Goal: Transaction & Acquisition: Purchase product/service

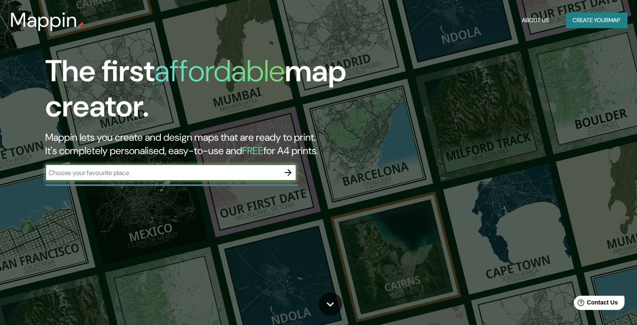
click at [197, 176] on input "text" at bounding box center [162, 173] width 234 height 10
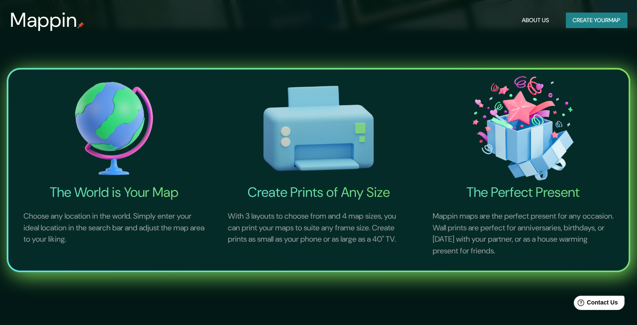
scroll to position [293, 0]
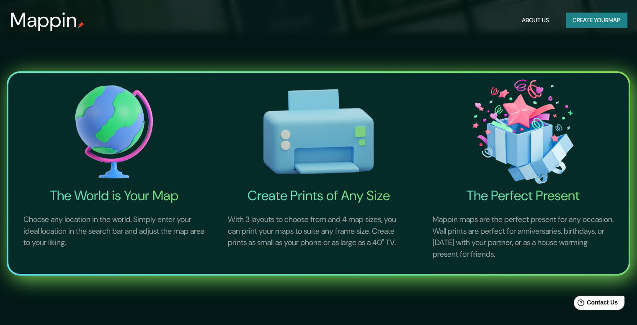
click at [126, 134] on img at bounding box center [113, 131] width 201 height 111
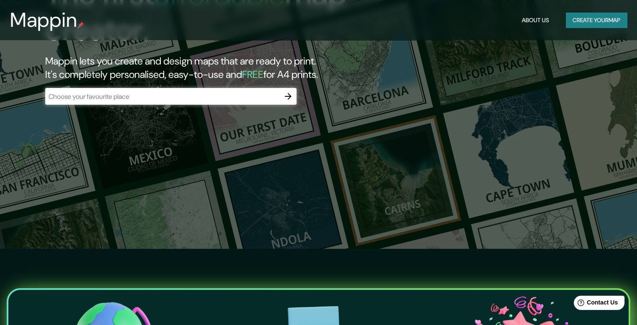
scroll to position [0, 0]
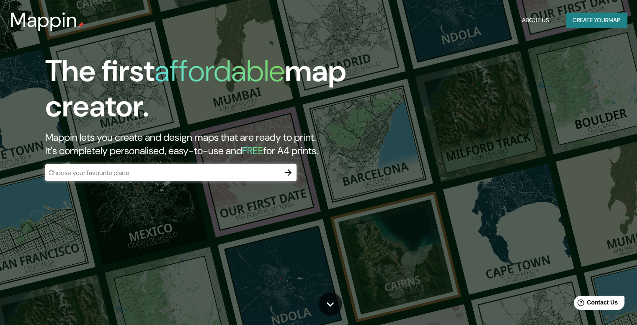
click at [614, 5] on header "Mappin About Us Create your map" at bounding box center [318, 20] width 637 height 40
click at [603, 24] on button "Create your map" at bounding box center [595, 20] width 61 height 15
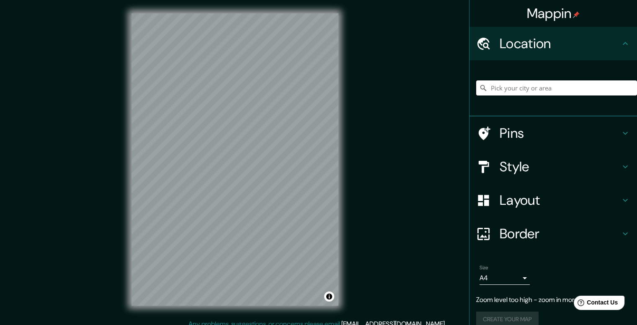
click at [570, 92] on input "Pick your city or area" at bounding box center [556, 87] width 161 height 15
click at [609, 134] on h4 "Pins" at bounding box center [559, 133] width 121 height 17
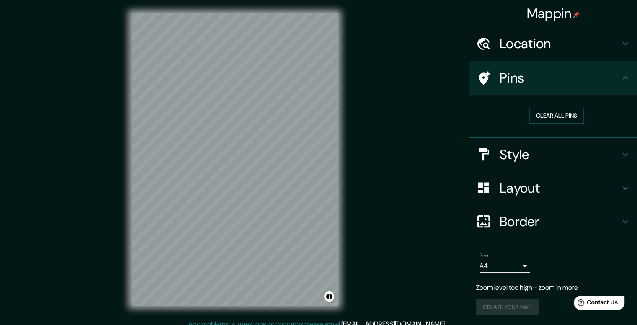
click at [582, 88] on div "Pins" at bounding box center [552, 77] width 167 height 33
click at [586, 65] on div "Pins" at bounding box center [552, 77] width 167 height 33
click at [589, 54] on div "Location" at bounding box center [552, 43] width 167 height 33
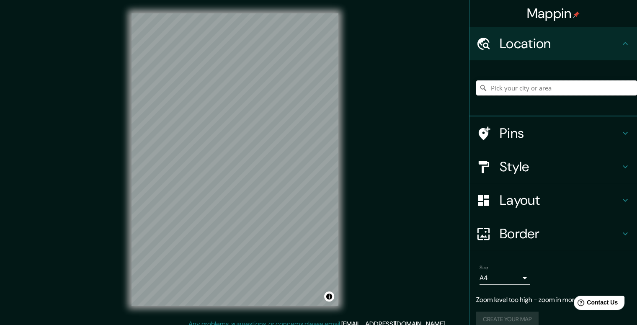
click at [524, 82] on input "Pick your city or area" at bounding box center [556, 87] width 161 height 15
type input "[GEOGRAPHIC_DATA], [GEOGRAPHIC_DATA], [GEOGRAPHIC_DATA]"
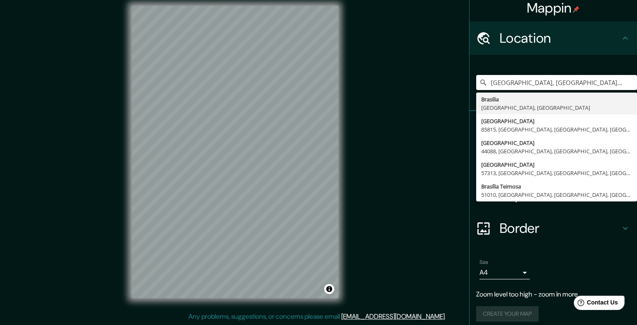
scroll to position [12, 0]
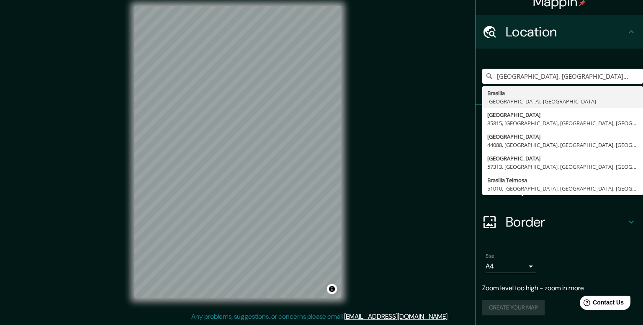
click at [511, 265] on body "Mappin Location [GEOGRAPHIC_DATA], [GEOGRAPHIC_DATA], [GEOGRAPHIC_DATA] [GEOGRA…" at bounding box center [321, 154] width 643 height 325
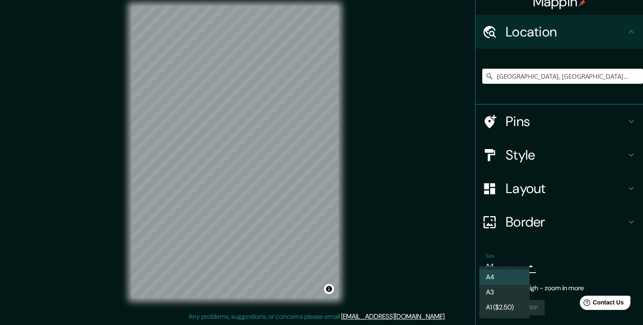
click at [511, 285] on li "A3" at bounding box center [504, 292] width 50 height 15
type input "a4"
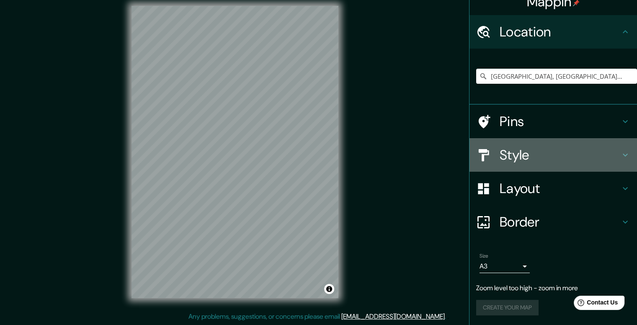
click at [561, 158] on h4 "Style" at bounding box center [559, 154] width 121 height 17
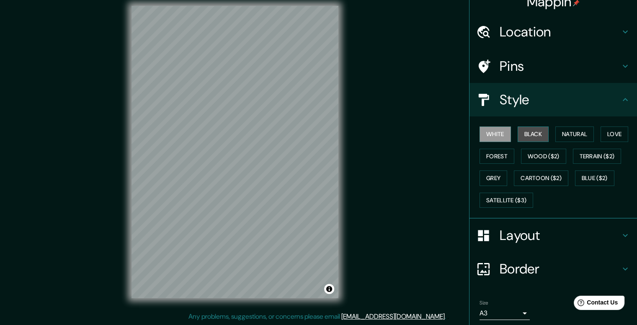
click at [526, 139] on button "Black" at bounding box center [532, 133] width 31 height 15
click at [555, 134] on button "Natural" at bounding box center [574, 133] width 39 height 15
click at [517, 134] on button "Black" at bounding box center [532, 133] width 31 height 15
click at [537, 40] on h4 "Location" at bounding box center [559, 31] width 121 height 17
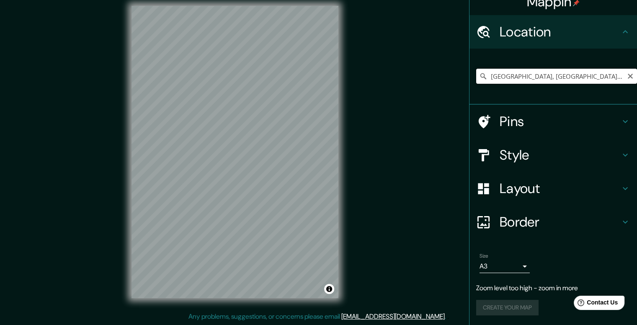
click at [577, 75] on input "[GEOGRAPHIC_DATA], [GEOGRAPHIC_DATA], [GEOGRAPHIC_DATA]" at bounding box center [556, 76] width 161 height 15
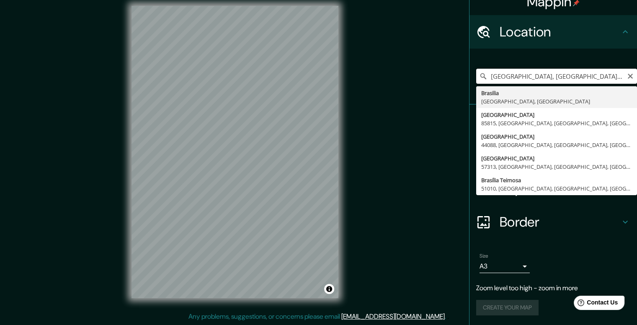
click at [544, 74] on input "[GEOGRAPHIC_DATA], [GEOGRAPHIC_DATA], [GEOGRAPHIC_DATA]" at bounding box center [556, 76] width 161 height 15
drag, startPoint x: 506, startPoint y: 77, endPoint x: 515, endPoint y: 76, distance: 9.7
click at [511, 76] on input "[GEOGRAPHIC_DATA], [GEOGRAPHIC_DATA], [GEOGRAPHIC_DATA]" at bounding box center [556, 76] width 161 height 15
click at [515, 76] on input "[GEOGRAPHIC_DATA], [GEOGRAPHIC_DATA], [GEOGRAPHIC_DATA]" at bounding box center [556, 76] width 161 height 15
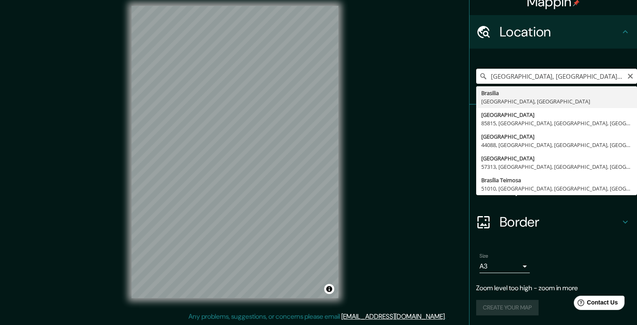
drag, startPoint x: 506, startPoint y: 76, endPoint x: 538, endPoint y: 76, distance: 32.6
click at [538, 76] on input "[GEOGRAPHIC_DATA], [GEOGRAPHIC_DATA], [GEOGRAPHIC_DATA]" at bounding box center [556, 76] width 161 height 15
click at [506, 76] on input "[GEOGRAPHIC_DATA], [GEOGRAPHIC_DATA], [GEOGRAPHIC_DATA]" at bounding box center [556, 76] width 161 height 15
click at [511, 74] on input "[GEOGRAPHIC_DATA], [GEOGRAPHIC_DATA], [GEOGRAPHIC_DATA]" at bounding box center [556, 76] width 161 height 15
drag, startPoint x: 509, startPoint y: 74, endPoint x: 553, endPoint y: 79, distance: 44.1
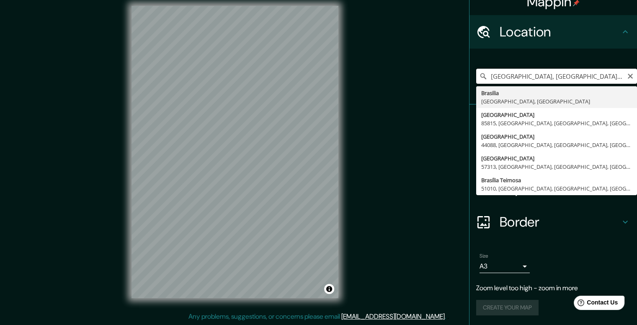
click at [553, 79] on input "[GEOGRAPHIC_DATA], [GEOGRAPHIC_DATA], [GEOGRAPHIC_DATA]" at bounding box center [556, 76] width 161 height 15
drag, startPoint x: 553, startPoint y: 78, endPoint x: 511, endPoint y: 74, distance: 42.9
click at [511, 74] on input "[GEOGRAPHIC_DATA], [GEOGRAPHIC_DATA], [GEOGRAPHIC_DATA]" at bounding box center [556, 76] width 161 height 15
type input "[GEOGRAPHIC_DATA], [GEOGRAPHIC_DATA], [GEOGRAPHIC_DATA]"
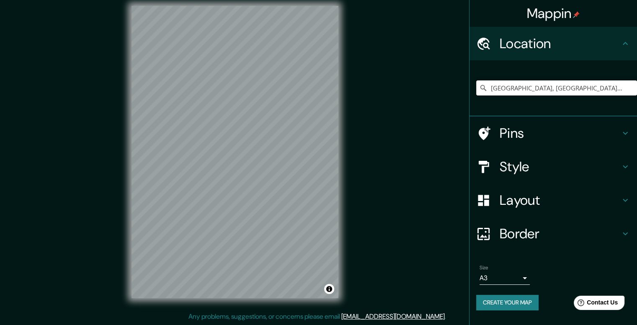
scroll to position [0, 0]
click at [538, 206] on h4 "Layout" at bounding box center [559, 200] width 121 height 17
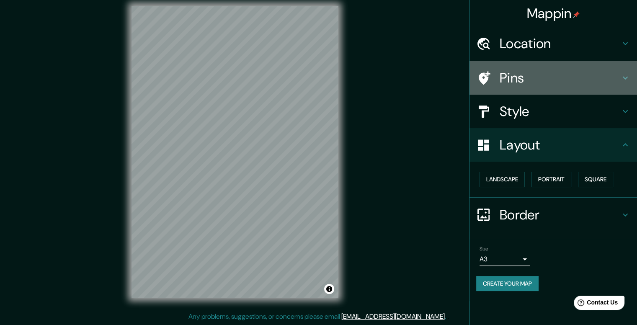
click at [546, 73] on h4 "Pins" at bounding box center [559, 77] width 121 height 17
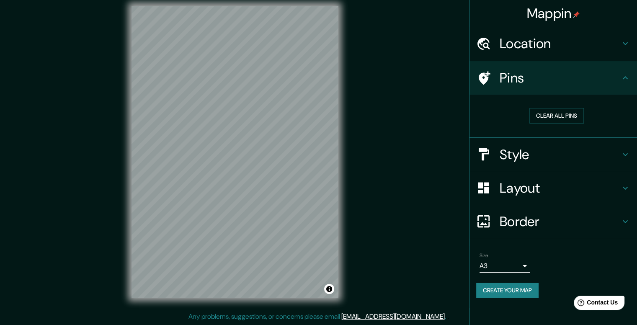
click at [539, 156] on h4 "Style" at bounding box center [559, 154] width 121 height 17
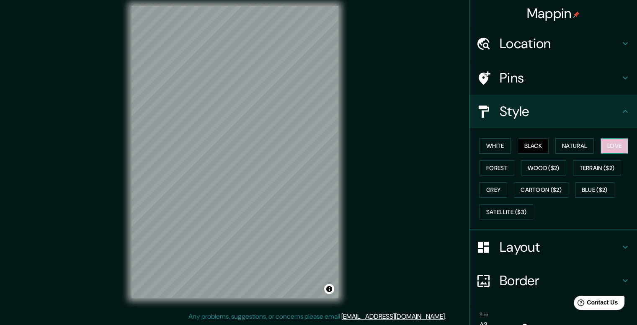
click at [602, 144] on button "Love" at bounding box center [614, 145] width 28 height 15
click at [482, 167] on button "Forest" at bounding box center [496, 167] width 35 height 15
click at [480, 182] on button "Grey" at bounding box center [493, 189] width 28 height 15
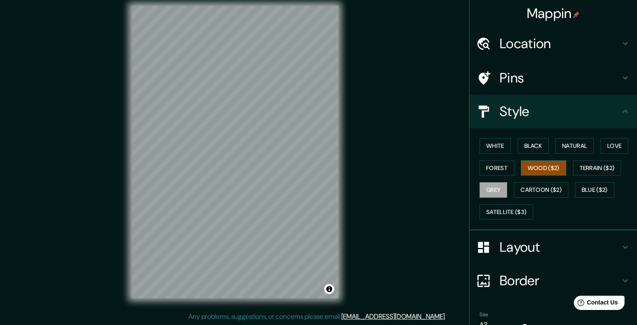
click at [543, 167] on button "Wood ($2)" at bounding box center [543, 167] width 45 height 15
click at [521, 141] on button "Black" at bounding box center [532, 145] width 31 height 15
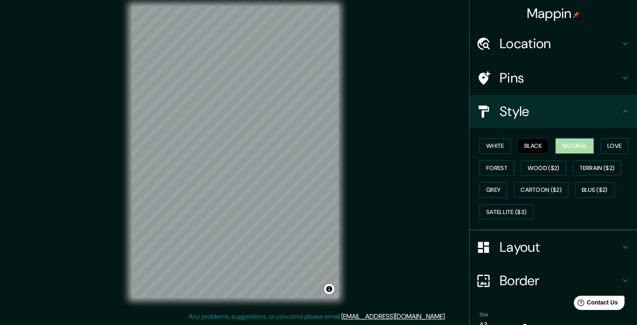
click at [555, 144] on button "Natural" at bounding box center [574, 145] width 39 height 15
click at [539, 183] on button "Cartoon ($2)" at bounding box center [541, 189] width 54 height 15
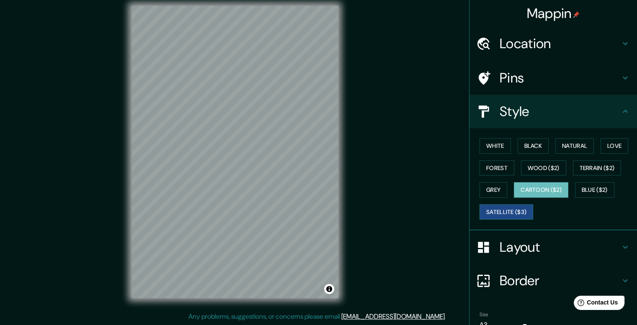
click at [496, 206] on button "Satellite ($3)" at bounding box center [506, 211] width 54 height 15
